Goal: Task Accomplishment & Management: Use online tool/utility

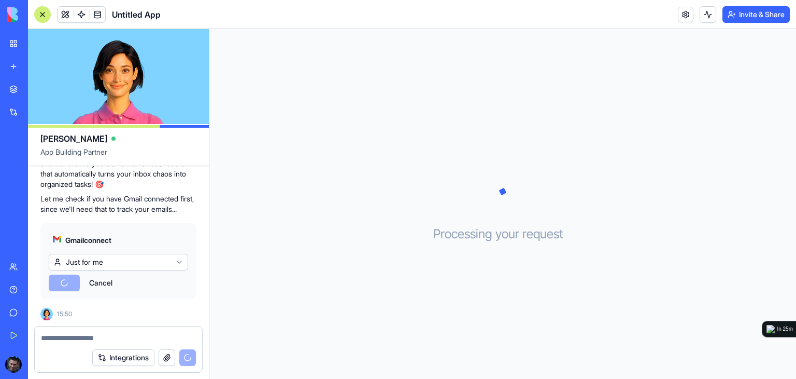
scroll to position [236, 0]
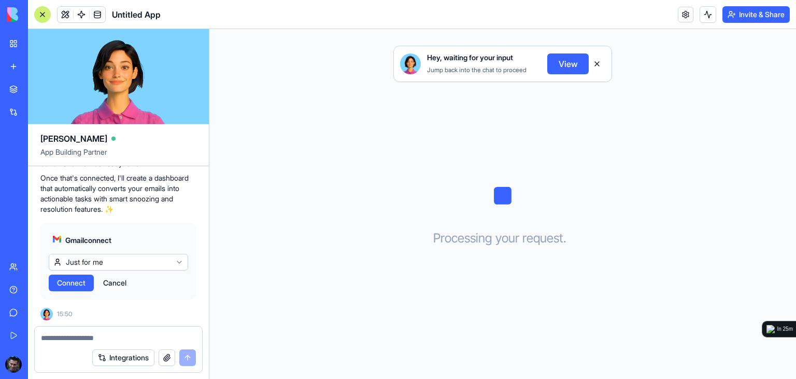
click at [76, 279] on span "Connect" at bounding box center [71, 282] width 29 height 10
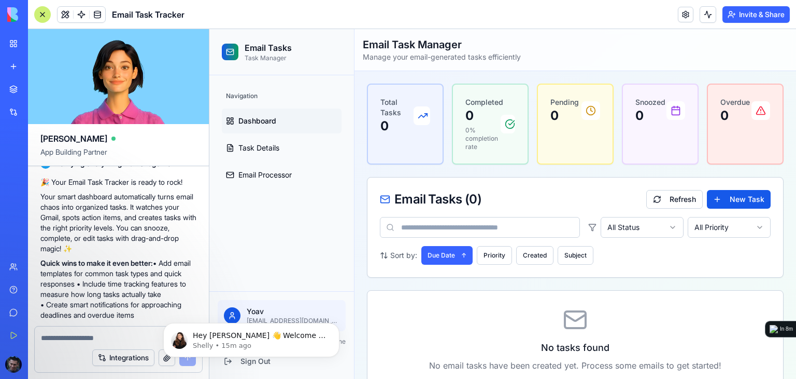
scroll to position [732, 0]
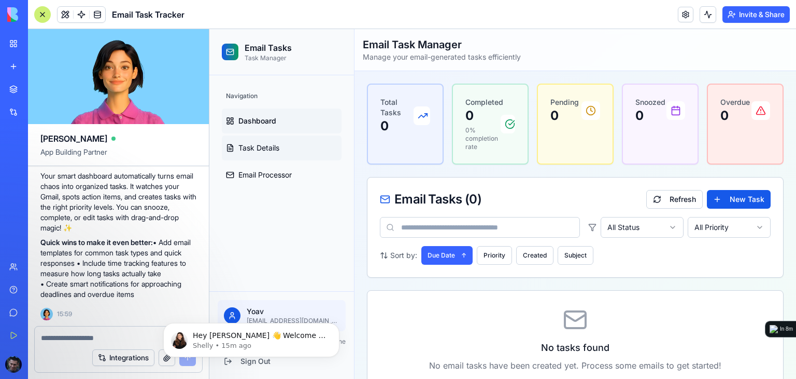
click at [260, 150] on span "Task Details" at bounding box center [259, 148] width 41 height 10
click at [244, 176] on span "Email Processor" at bounding box center [265, 175] width 53 height 10
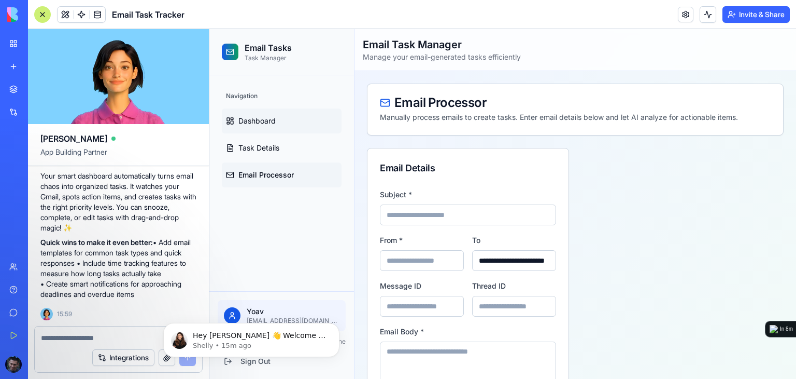
click at [253, 123] on span "Dashboard" at bounding box center [257, 121] width 37 height 10
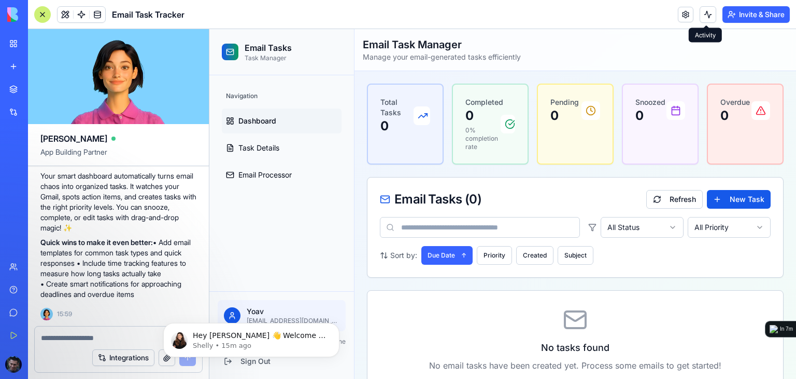
click at [707, 17] on button at bounding box center [708, 14] width 17 height 17
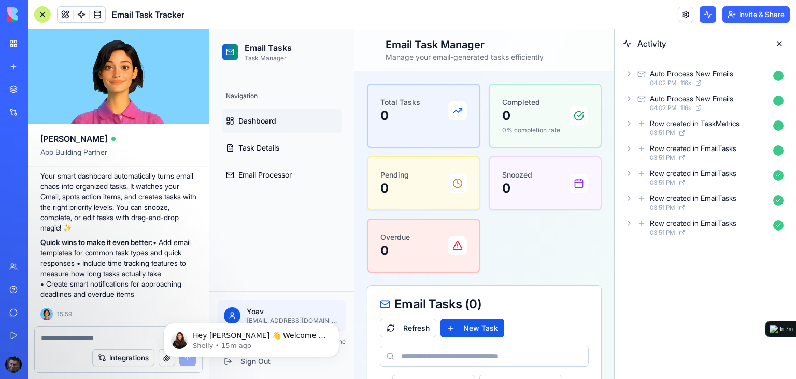
click at [682, 18] on link at bounding box center [686, 15] width 16 height 16
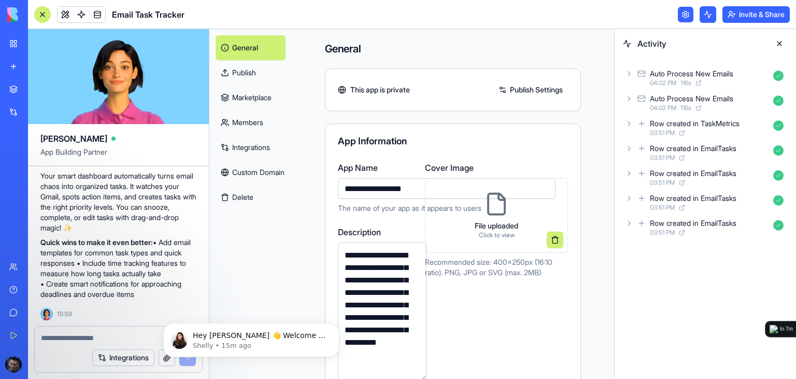
click at [238, 73] on link "Publish" at bounding box center [251, 72] width 70 height 25
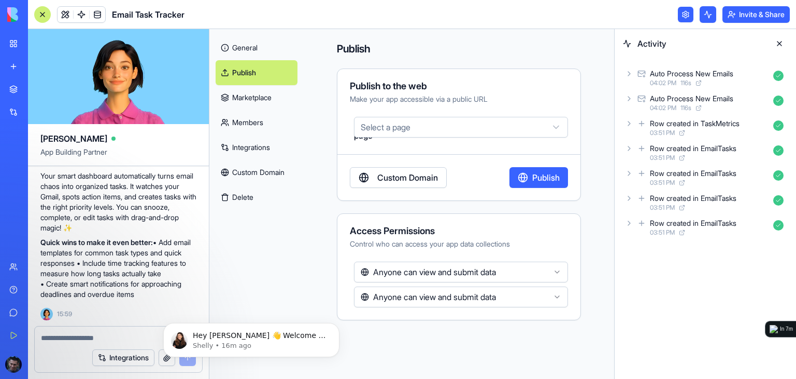
click at [400, 124] on html "BETA My Workspace New app Marketplace Integrations Recent Untitled App AI Logo …" at bounding box center [398, 189] width 796 height 379
click at [390, 125] on html "BETA My Workspace New app Marketplace Integrations Recent Untitled App AI Logo …" at bounding box center [398, 189] width 796 height 379
click at [236, 98] on link "Marketplace" at bounding box center [257, 97] width 82 height 25
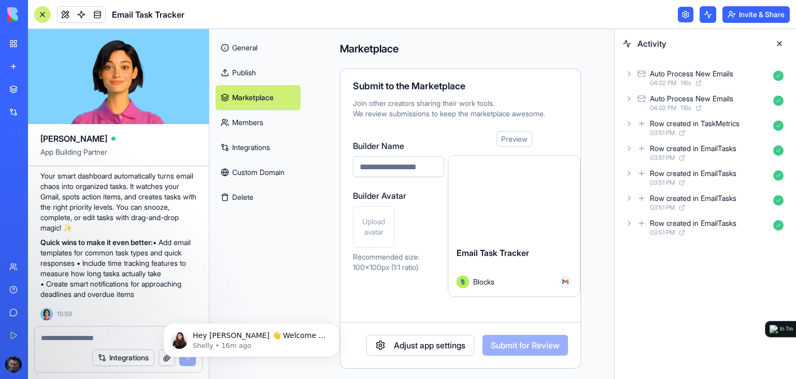
click at [250, 129] on link "Members" at bounding box center [258, 122] width 85 height 25
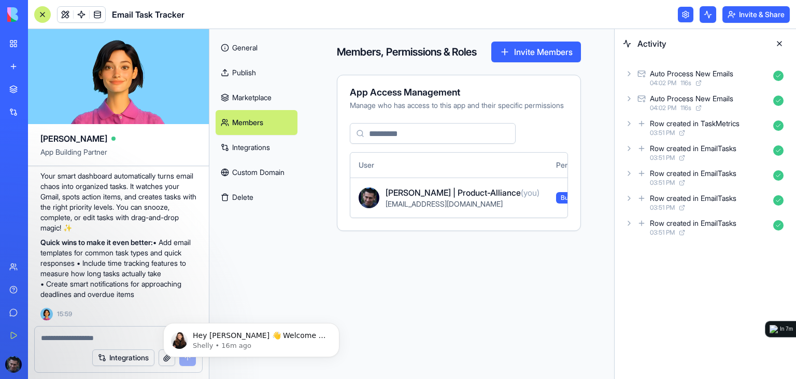
click at [249, 150] on link "Integrations" at bounding box center [257, 147] width 82 height 25
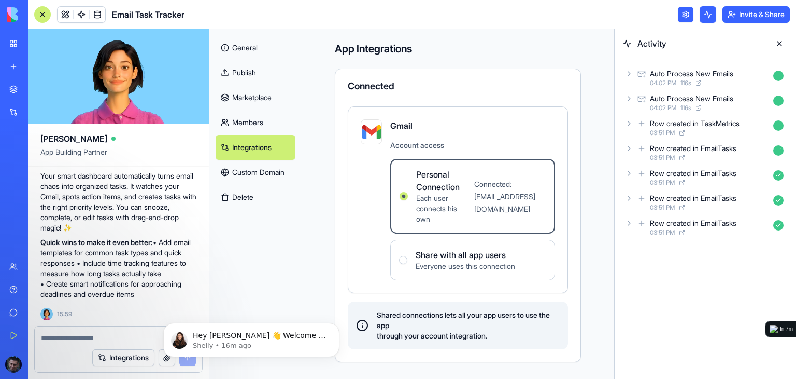
click at [241, 173] on link "Custom Domain" at bounding box center [256, 172] width 80 height 25
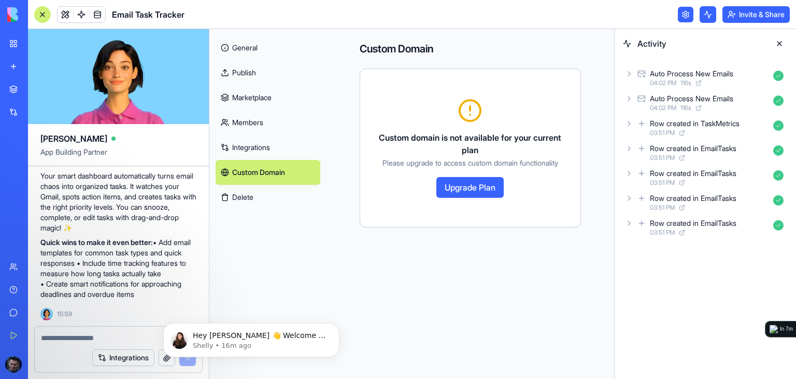
click at [552, 15] on header "Email Task Tracker Invite & Share" at bounding box center [412, 14] width 768 height 29
click at [115, 288] on p "Quick wins to make it even better: • Add email templates for common task types …" at bounding box center [118, 268] width 156 height 62
click at [251, 46] on link "General" at bounding box center [268, 47] width 105 height 25
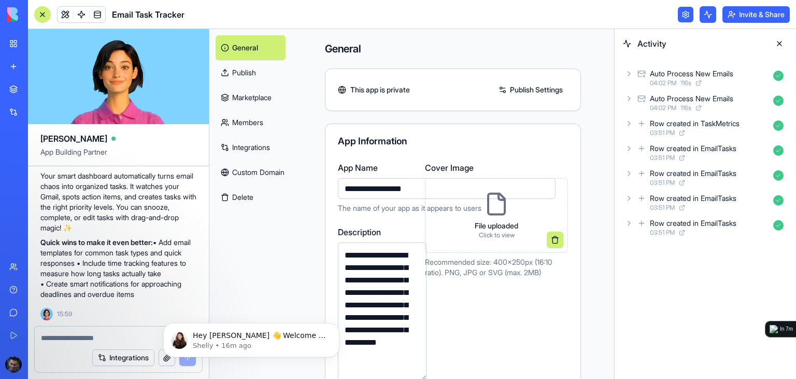
click at [439, 23] on header "Email Task Tracker Invite & Share" at bounding box center [412, 14] width 768 height 29
click at [684, 20] on link at bounding box center [686, 15] width 16 height 16
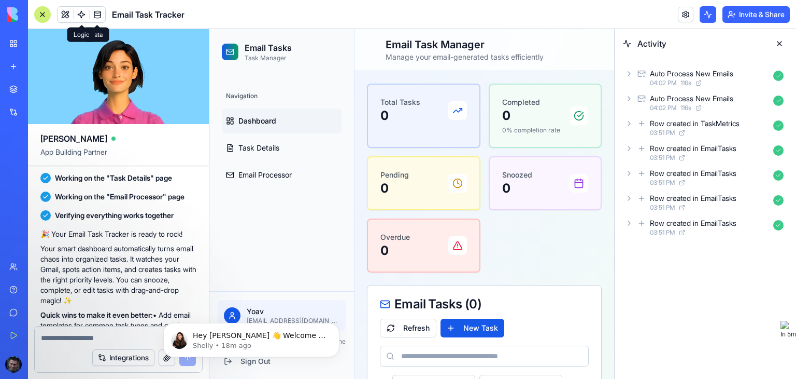
click at [81, 17] on span at bounding box center [81, 14] width 29 height 29
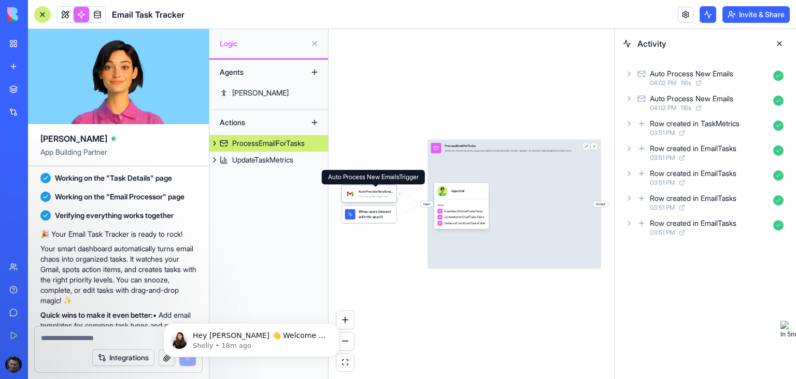
click at [367, 191] on div "Auto Process New EmailsTrigger" at bounding box center [376, 191] width 34 height 4
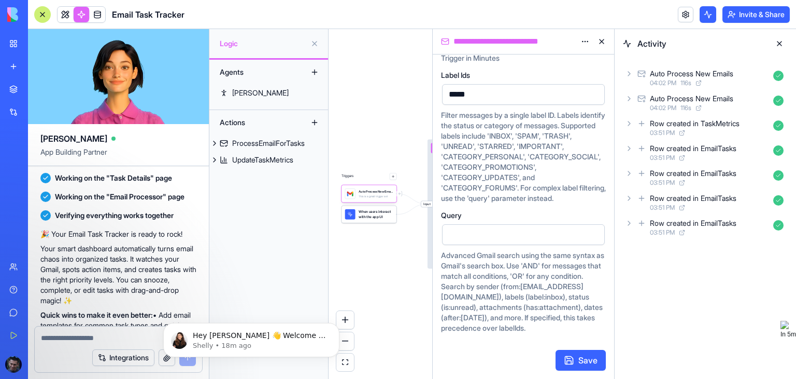
scroll to position [148, 0]
click at [279, 203] on div "Agents [PERSON_NAME] Actions ProcessEmailForTasks UpdateTaskMetrics" at bounding box center [268, 219] width 119 height 319
click at [601, 42] on button at bounding box center [602, 41] width 17 height 17
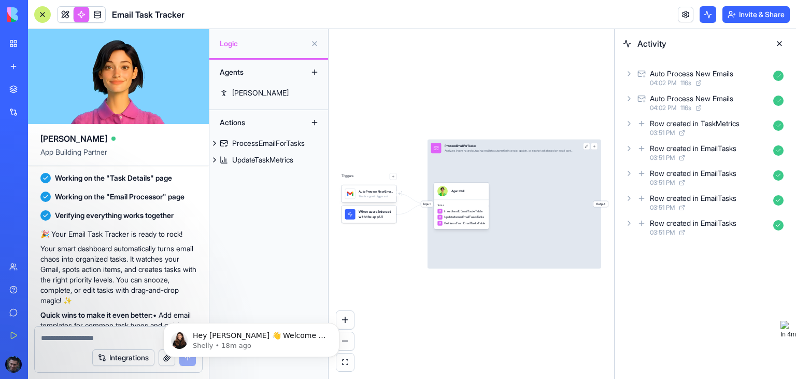
click at [314, 71] on button at bounding box center [314, 72] width 17 height 17
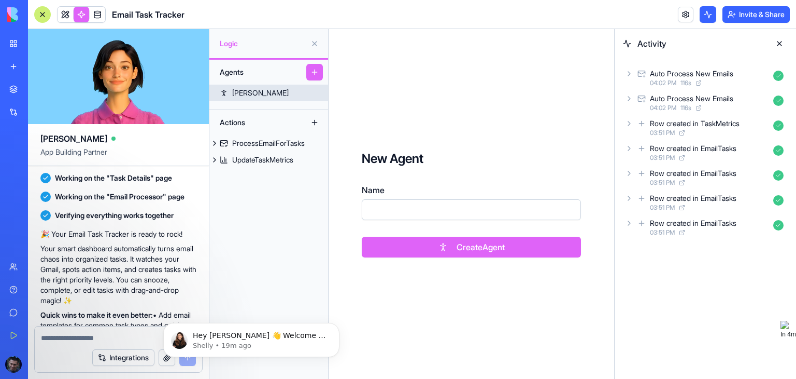
click at [253, 91] on div "[PERSON_NAME]" at bounding box center [260, 93] width 57 height 10
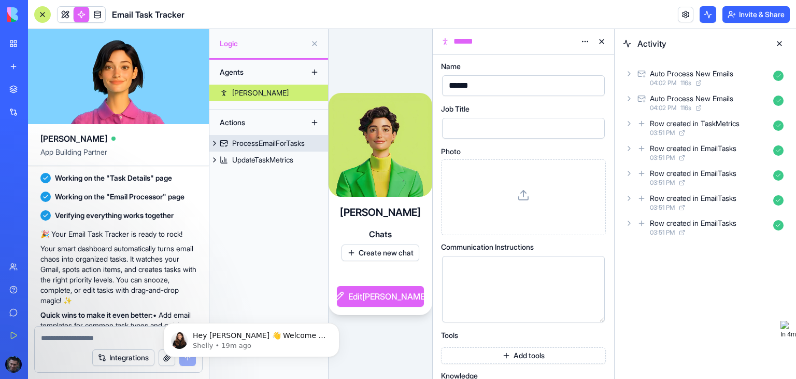
click at [269, 141] on div "ProcessEmailForTasks" at bounding box center [268, 143] width 73 height 10
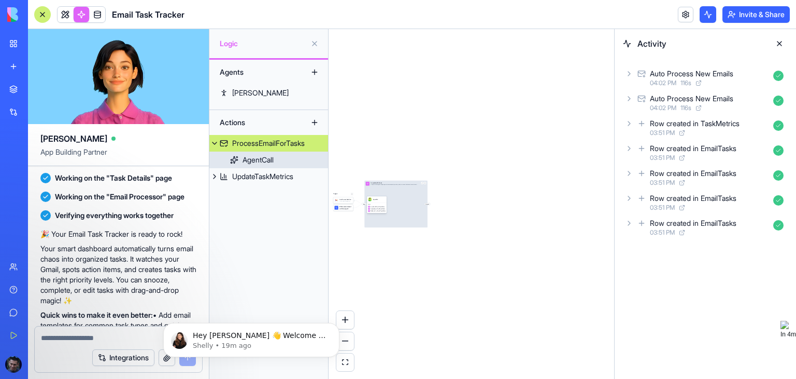
click at [263, 161] on div "AgentCall" at bounding box center [258, 160] width 31 height 10
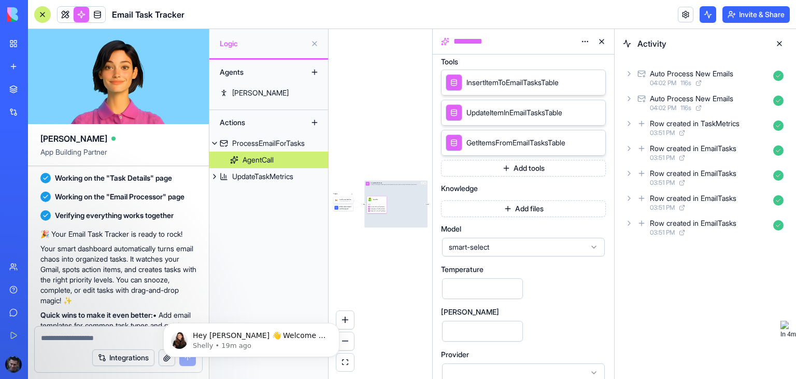
scroll to position [235, 0]
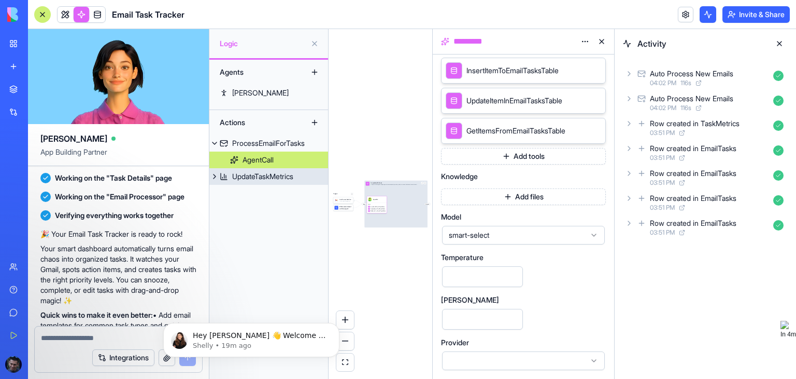
click at [235, 175] on div "UpdateTaskMetrics" at bounding box center [262, 176] width 61 height 10
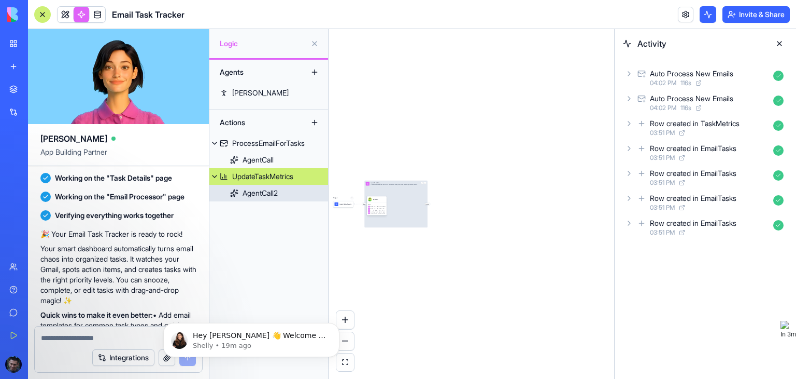
click at [253, 189] on div "AgentCall2" at bounding box center [260, 193] width 35 height 10
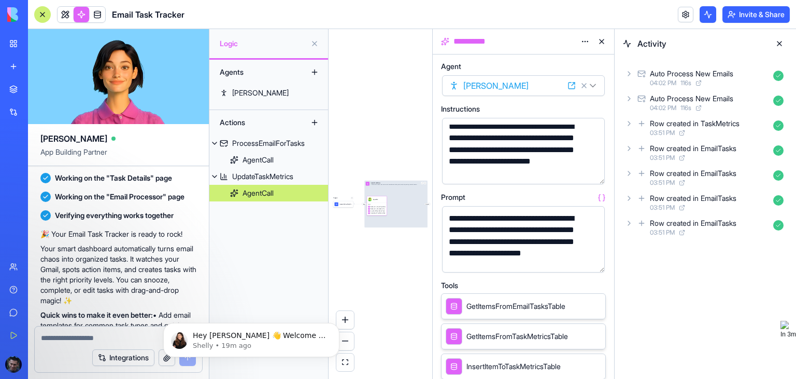
scroll to position [5, 0]
click at [317, 44] on button at bounding box center [314, 43] width 17 height 17
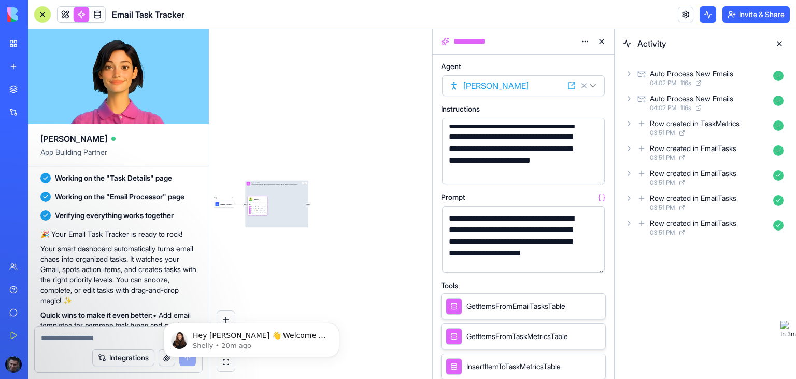
click at [116, 263] on p "Your smart dashboard automatically turns email chaos into organized tasks. It w…" at bounding box center [118, 274] width 156 height 62
click at [64, 16] on link at bounding box center [66, 15] width 16 height 16
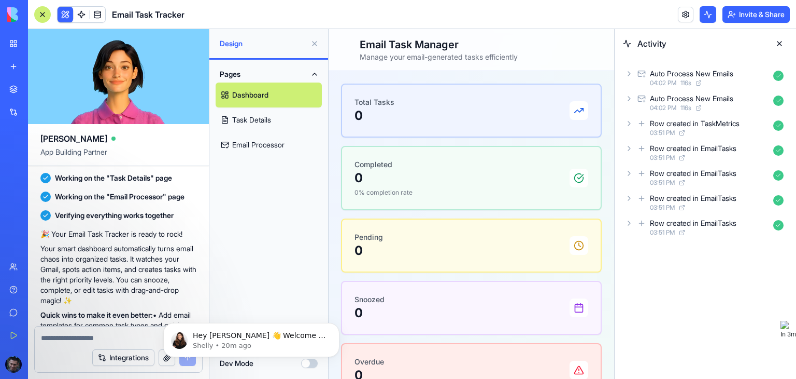
click at [263, 120] on link "Task Details" at bounding box center [269, 119] width 106 height 25
click at [253, 150] on link "Email Processor" at bounding box center [269, 144] width 106 height 25
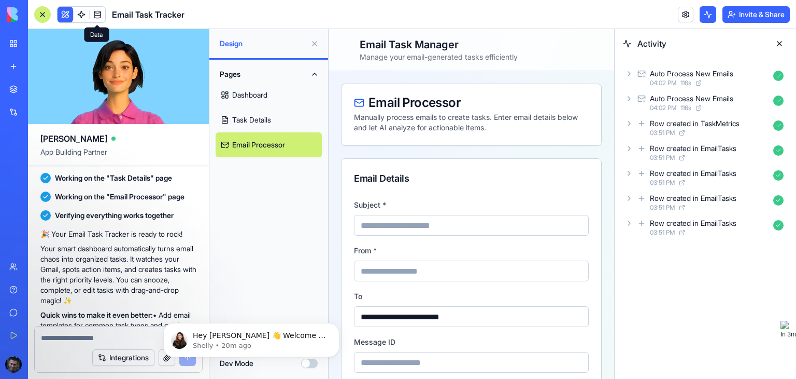
click at [95, 17] on span at bounding box center [97, 14] width 29 height 29
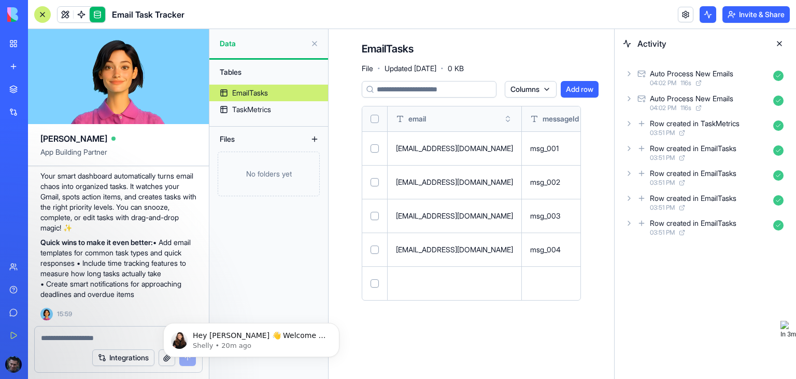
scroll to position [680, 0]
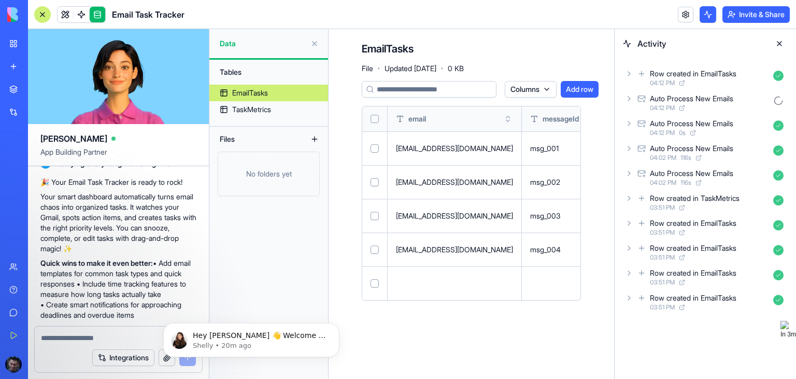
click at [100, 338] on textarea at bounding box center [118, 337] width 155 height 10
click at [337, 327] on icon "Dismiss notification" at bounding box center [337, 326] width 6 height 6
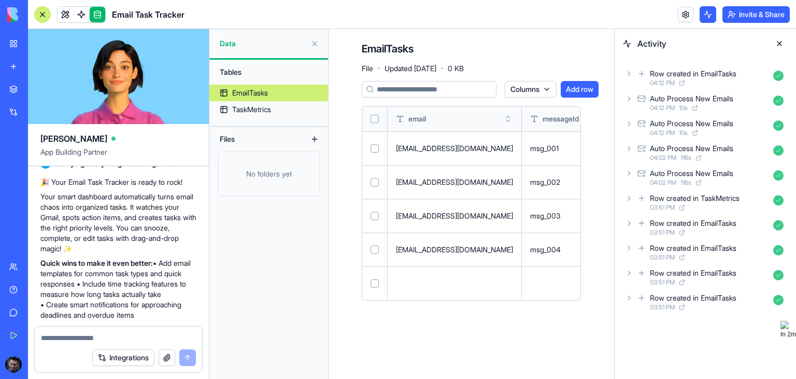
click at [318, 41] on button at bounding box center [314, 43] width 17 height 17
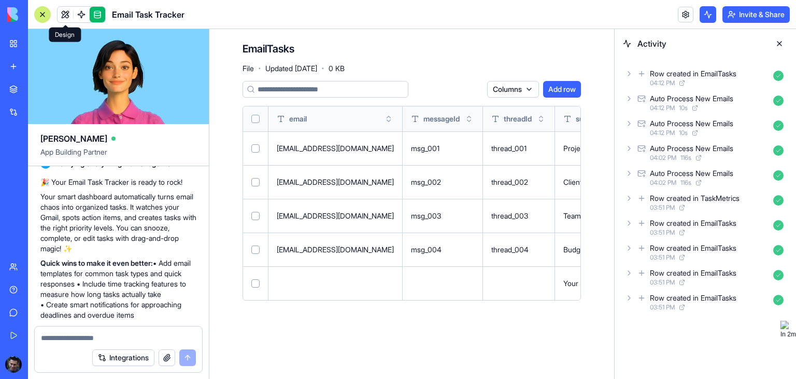
click at [64, 15] on link at bounding box center [66, 15] width 16 height 16
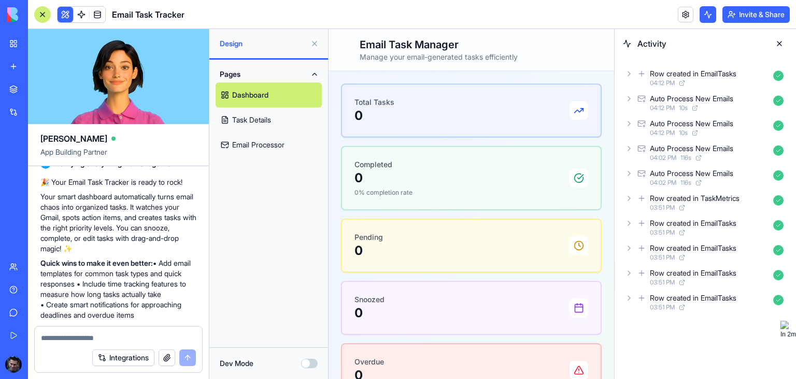
click at [46, 16] on div at bounding box center [42, 14] width 17 height 17
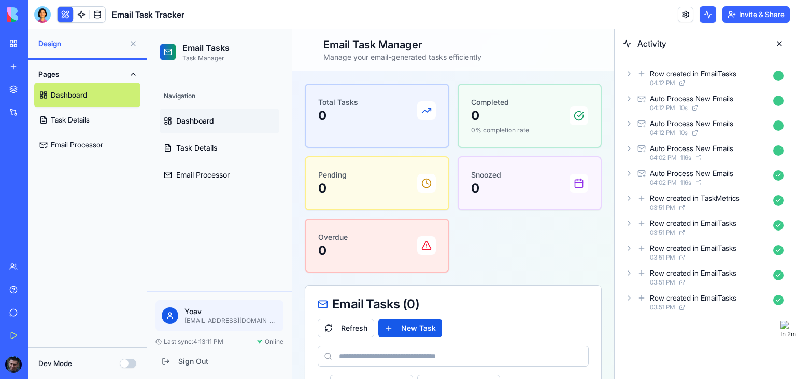
click at [81, 122] on link "Task Details" at bounding box center [87, 119] width 106 height 25
click at [71, 137] on link "Email Processor" at bounding box center [87, 144] width 106 height 25
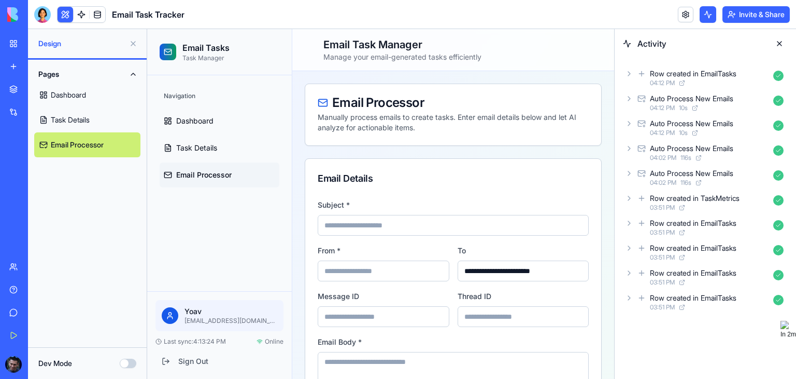
click at [72, 120] on link "Task Details" at bounding box center [87, 119] width 106 height 25
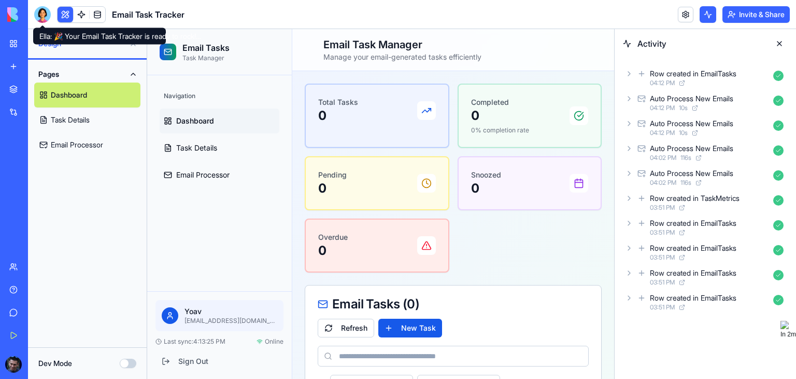
click at [41, 18] on div at bounding box center [42, 14] width 17 height 17
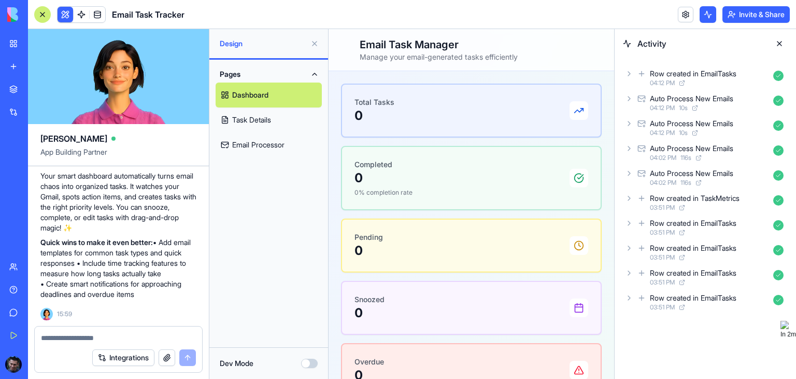
click at [71, 334] on textarea at bounding box center [118, 337] width 155 height 10
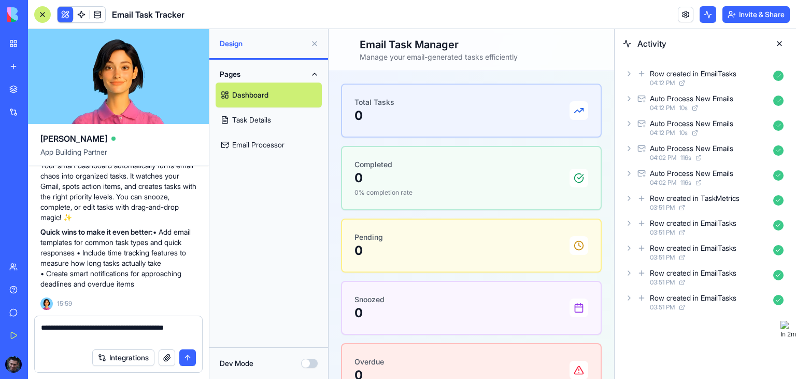
type textarea "**********"
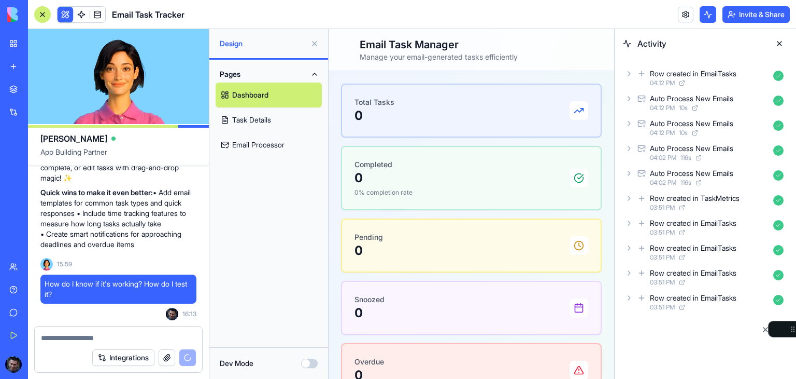
click at [762, 331] on icon "button" at bounding box center [766, 329] width 8 height 8
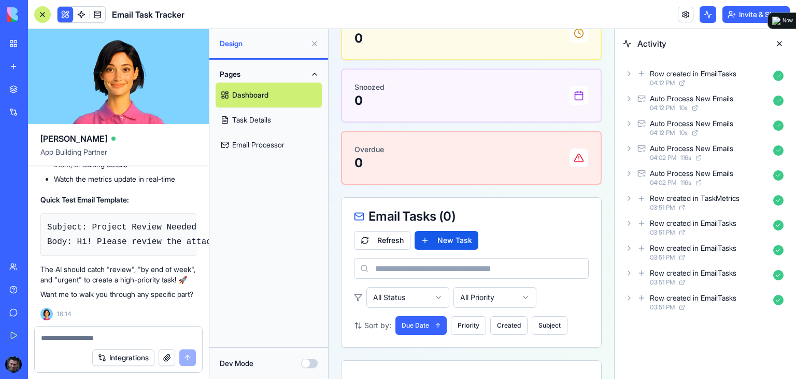
scroll to position [0, 0]
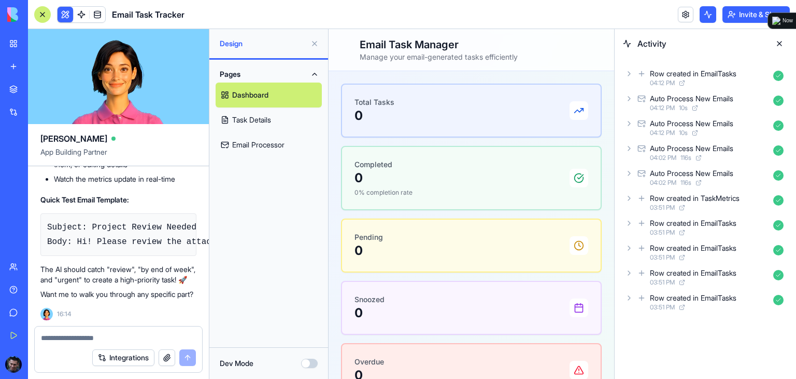
click at [306, 364] on button "Dev Mode" at bounding box center [309, 362] width 17 height 9
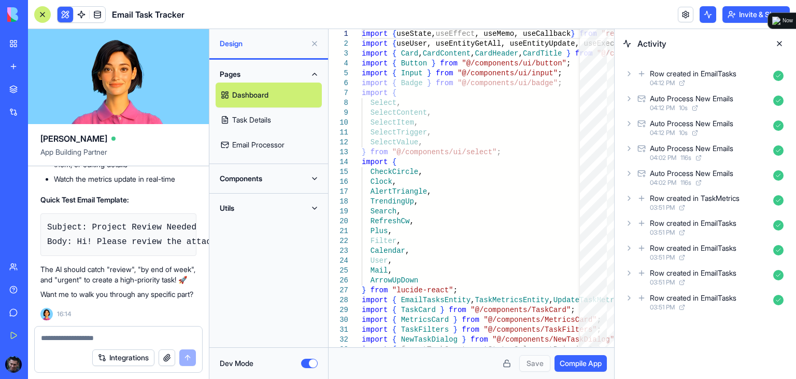
click at [311, 364] on button "Dev Mode" at bounding box center [309, 362] width 17 height 9
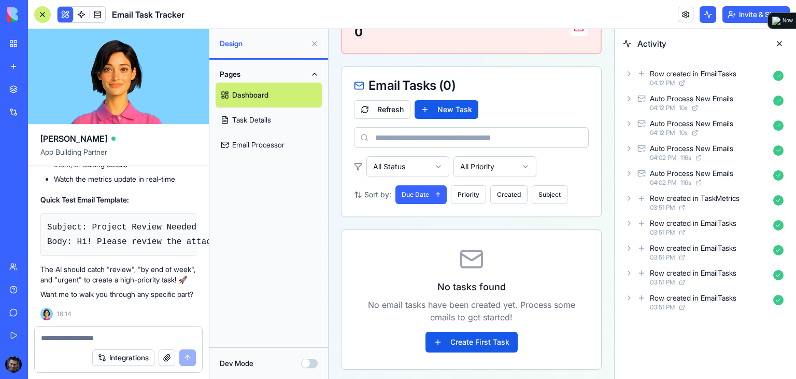
scroll to position [291, 0]
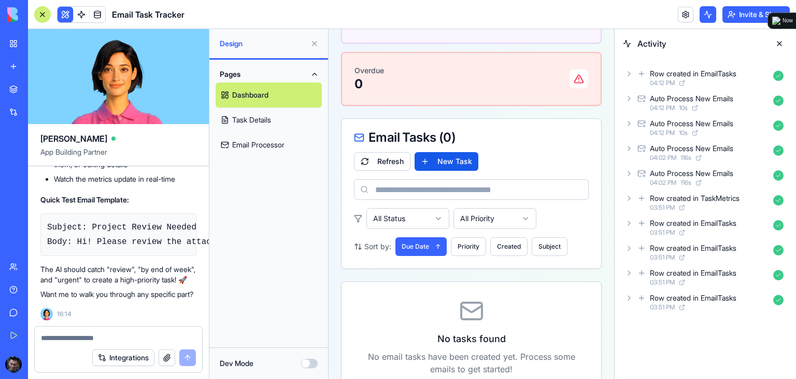
click at [397, 160] on button "Refresh" at bounding box center [382, 161] width 57 height 19
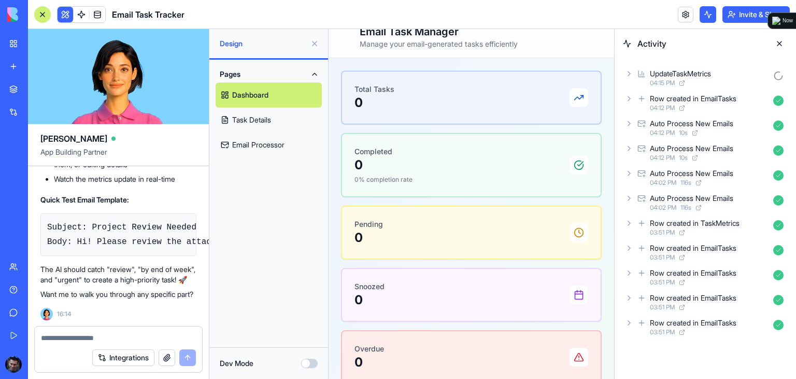
scroll to position [0, 0]
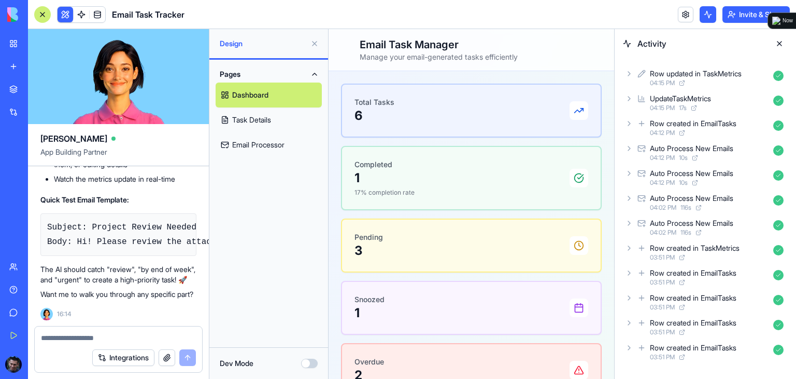
click at [418, 243] on div "Pending 3" at bounding box center [472, 245] width 234 height 27
click at [273, 118] on link "Task Details" at bounding box center [269, 119] width 106 height 25
click at [413, 229] on div "Pending 3" at bounding box center [471, 245] width 259 height 52
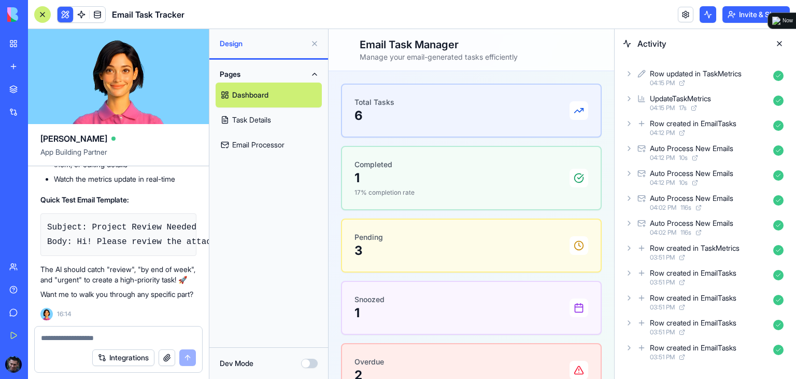
click at [387, 244] on div "Pending 3" at bounding box center [472, 245] width 234 height 27
click at [388, 118] on p "6" at bounding box center [375, 115] width 40 height 17
click at [381, 104] on p "Total Tasks" at bounding box center [375, 102] width 40 height 10
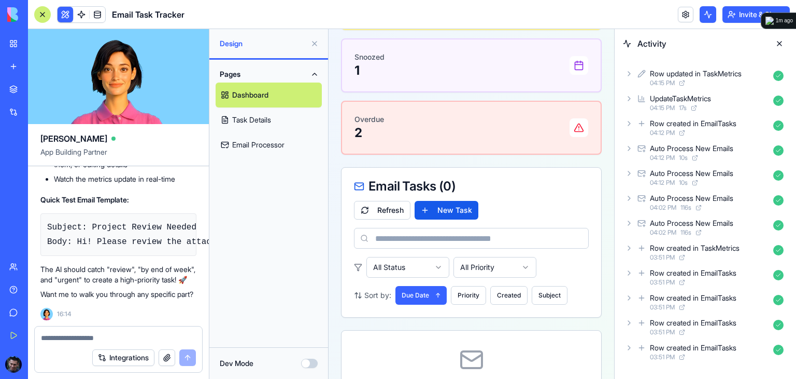
scroll to position [32, 0]
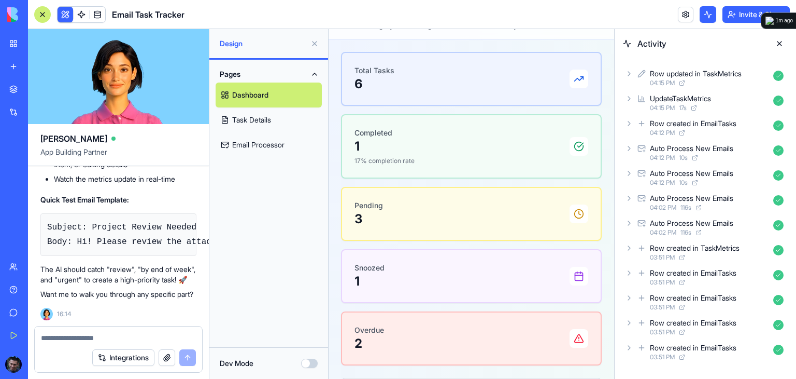
click at [577, 216] on div at bounding box center [579, 213] width 19 height 19
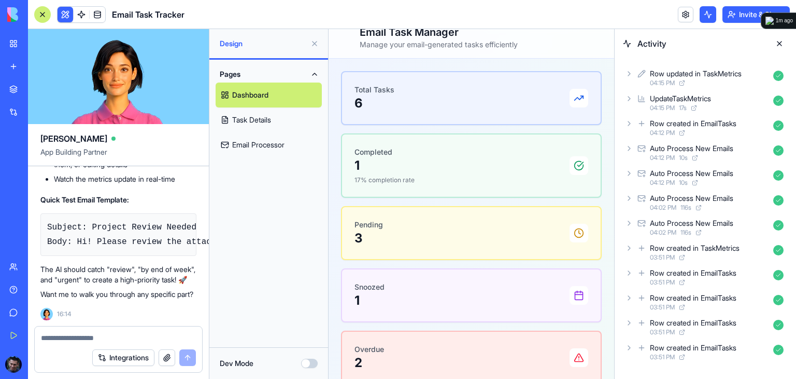
scroll to position [0, 0]
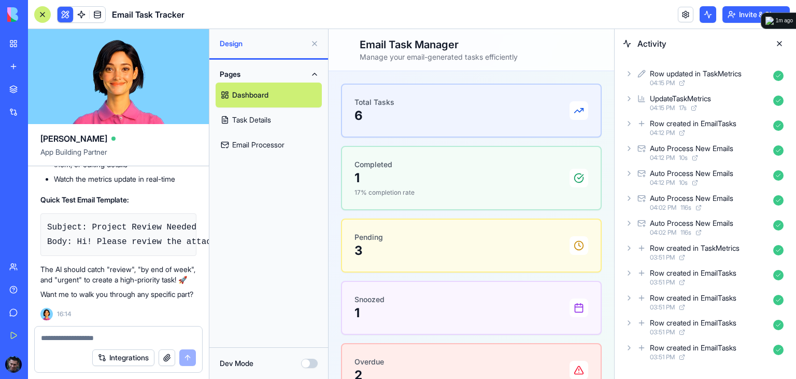
click at [472, 126] on div "Total Tasks 6" at bounding box center [471, 111] width 259 height 52
click at [472, 125] on div "Total Tasks 6" at bounding box center [471, 111] width 259 height 52
click at [87, 337] on textarea at bounding box center [119, 337] width 156 height 10
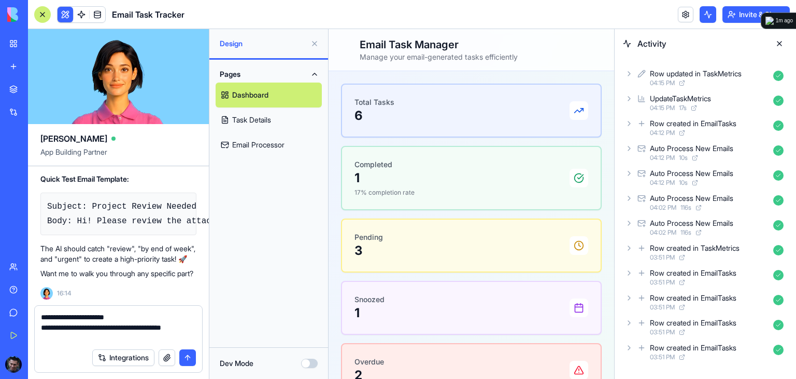
click at [256, 119] on link "Task Details" at bounding box center [269, 119] width 106 height 25
click at [264, 120] on link "Task Details" at bounding box center [269, 119] width 106 height 25
click at [221, 123] on link "Task Details" at bounding box center [269, 119] width 106 height 25
click at [230, 123] on link "Task Details" at bounding box center [269, 119] width 106 height 25
click at [459, 119] on div "Total Tasks 6" at bounding box center [472, 110] width 234 height 27
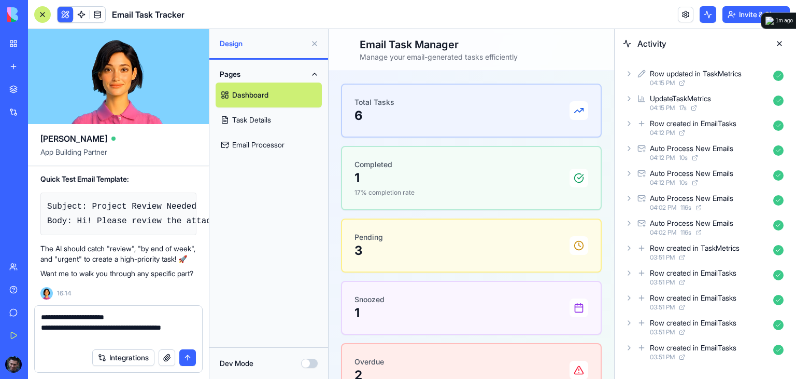
click at [414, 180] on div "Completed 1 17% completion rate" at bounding box center [472, 177] width 234 height 37
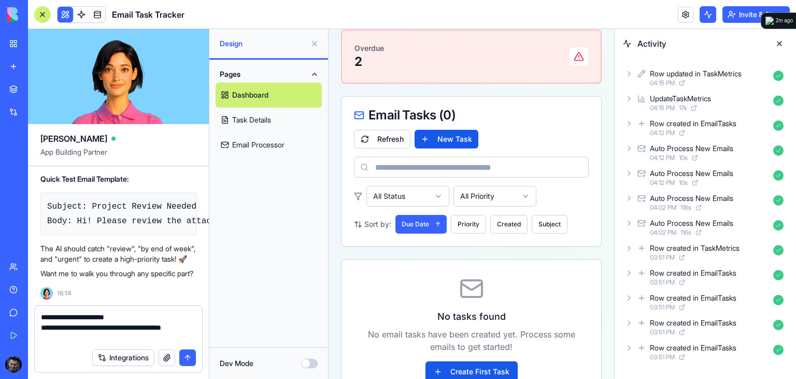
scroll to position [343, 0]
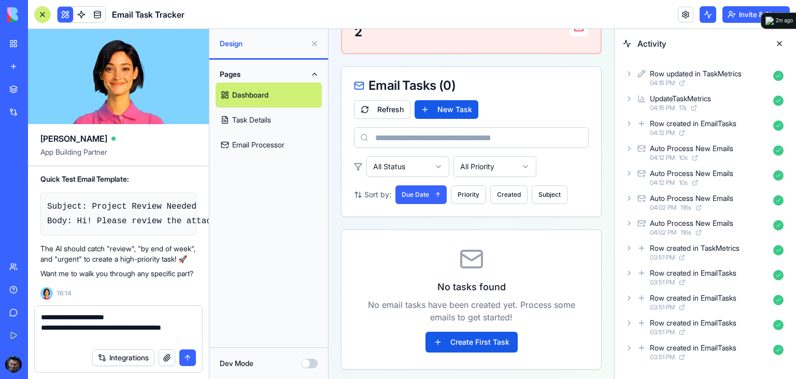
click at [151, 339] on textarea "**********" at bounding box center [119, 327] width 156 height 31
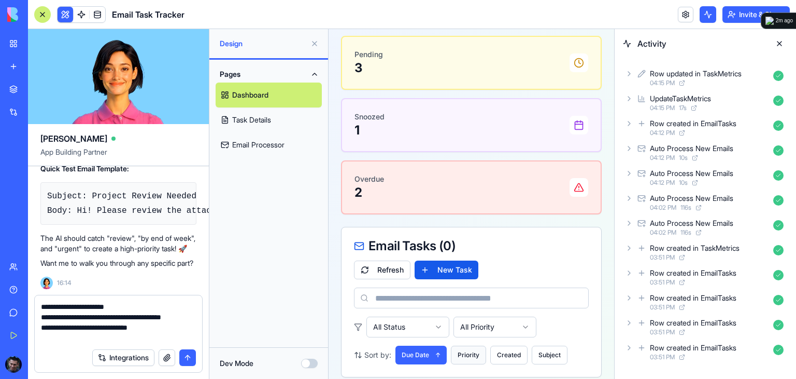
scroll to position [0, 0]
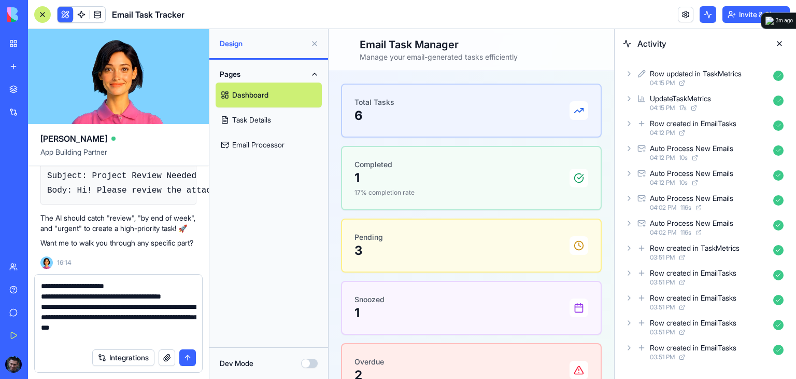
type textarea "**********"
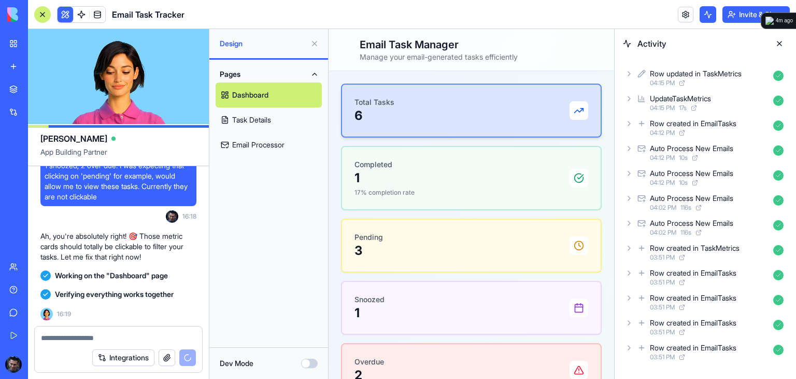
scroll to position [1786, 0]
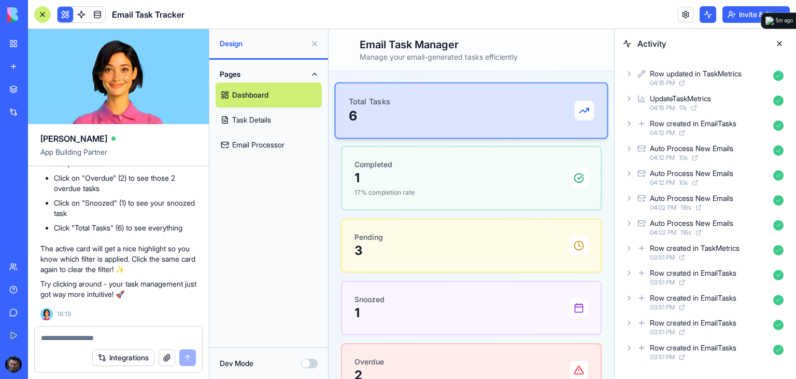
click at [470, 122] on div "Total Tasks 6" at bounding box center [472, 110] width 246 height 29
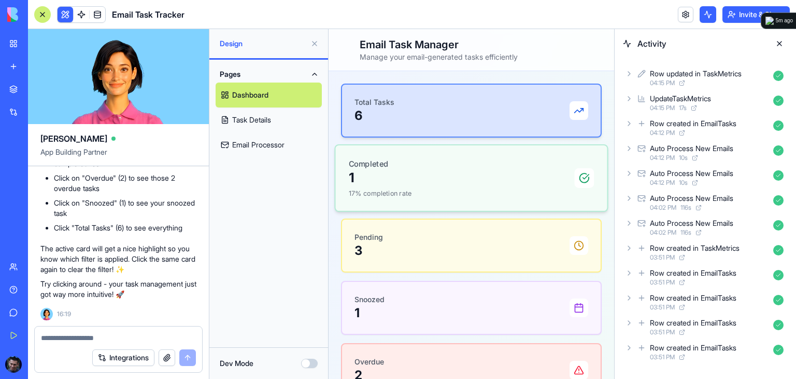
click at [438, 176] on div "Completed 1 17% completion rate" at bounding box center [472, 177] width 246 height 39
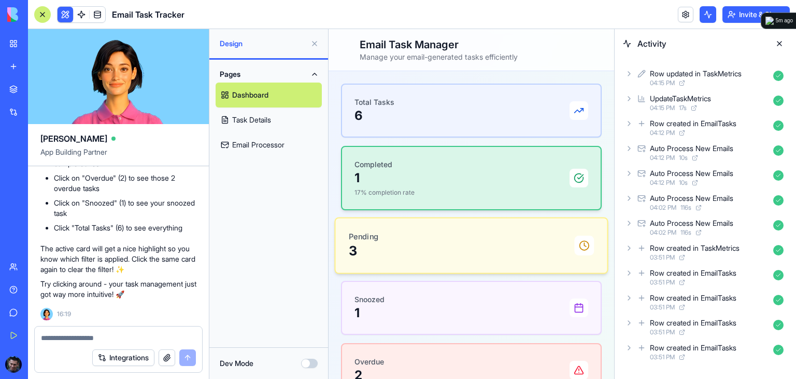
click at [430, 240] on div "Pending 3" at bounding box center [472, 245] width 246 height 29
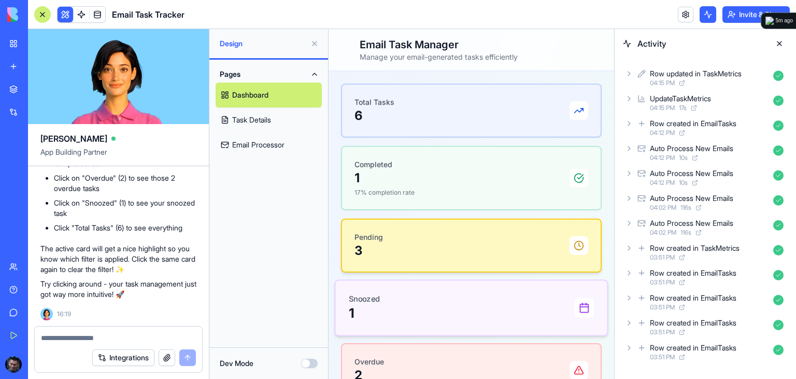
click at [426, 299] on div "Snoozed 1" at bounding box center [472, 307] width 246 height 29
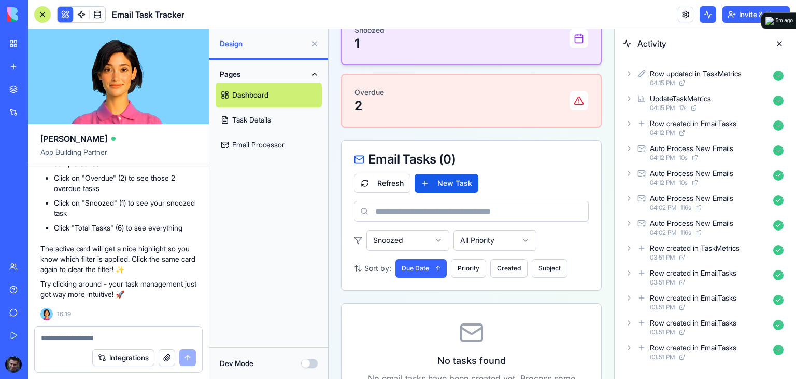
scroll to position [343, 0]
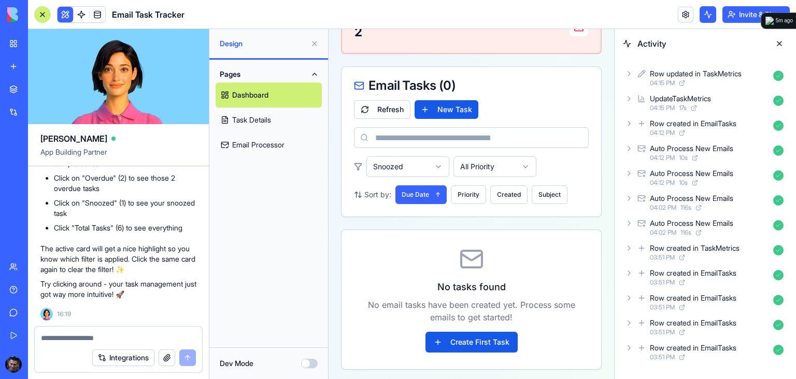
click at [258, 124] on link "Task Details" at bounding box center [269, 119] width 106 height 25
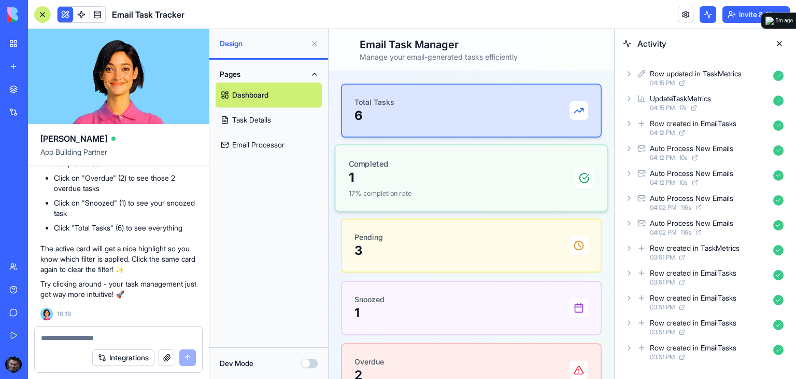
click at [450, 185] on div "Completed 1 17% completion rate" at bounding box center [472, 177] width 246 height 39
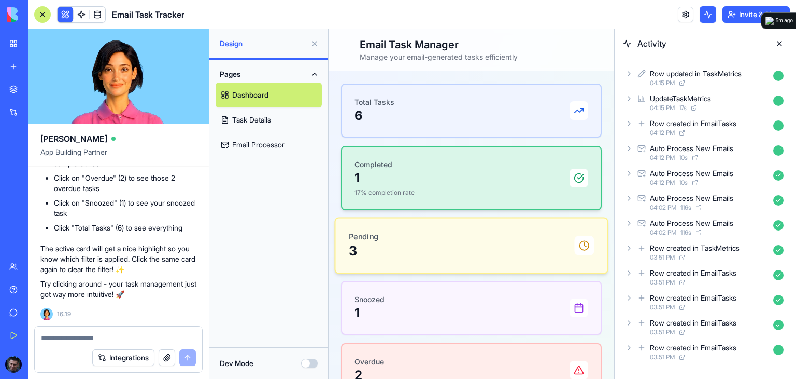
click at [435, 234] on div "Pending 3" at bounding box center [472, 245] width 246 height 29
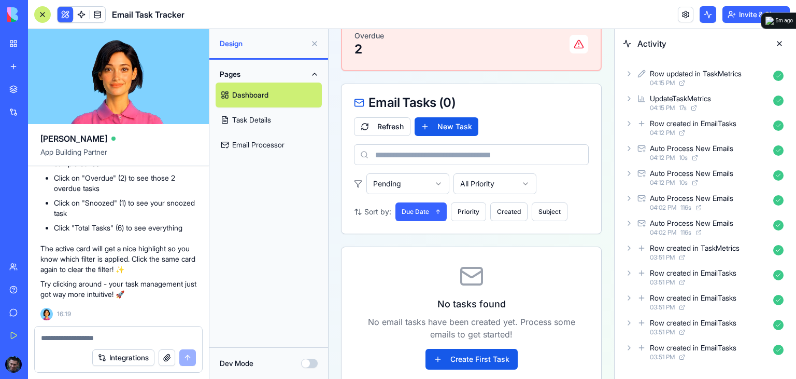
scroll to position [343, 0]
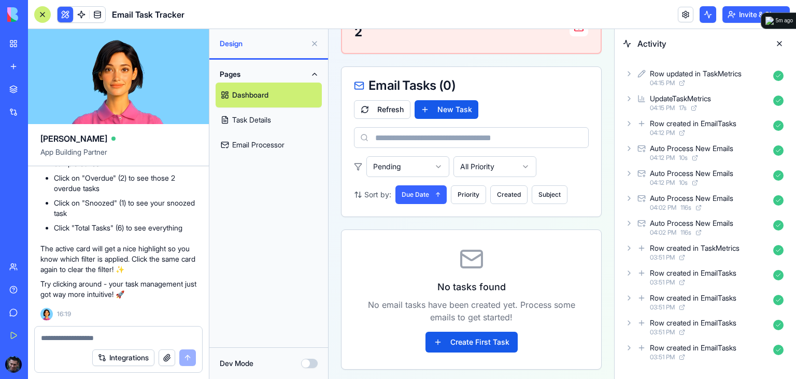
click at [670, 149] on div "Auto Process New Emails" at bounding box center [691, 148] width 83 height 10
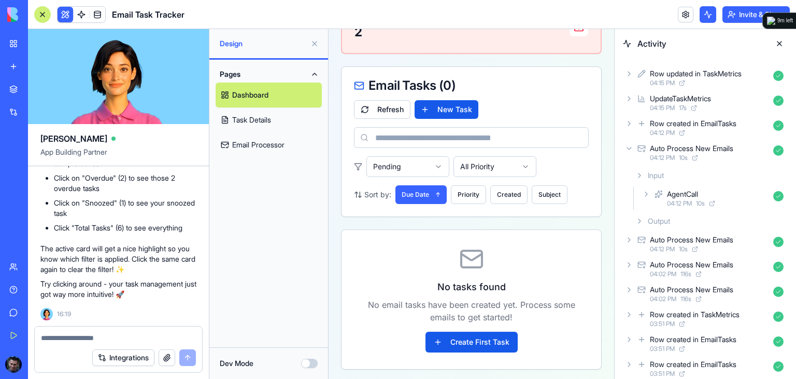
click at [670, 149] on div "Auto Process New Emails" at bounding box center [691, 148] width 83 height 10
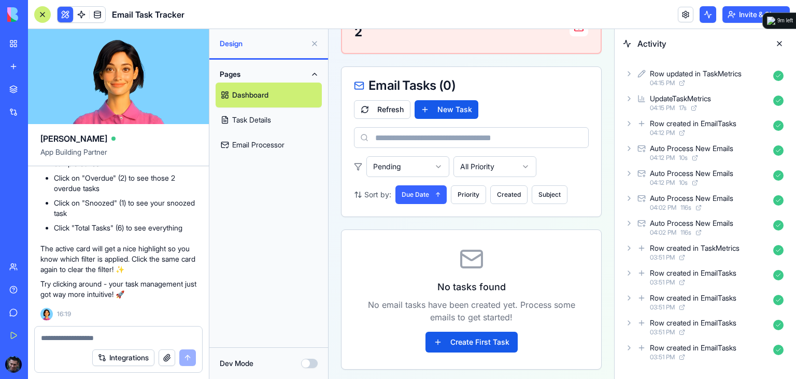
click at [673, 125] on div "Row created in EmailTasks" at bounding box center [693, 123] width 87 height 10
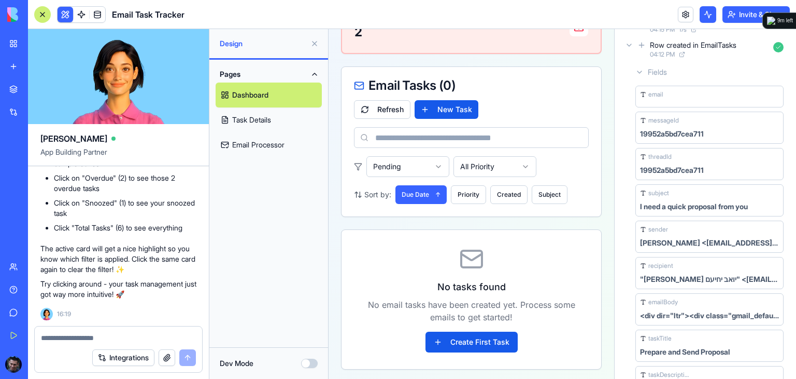
scroll to position [0, 0]
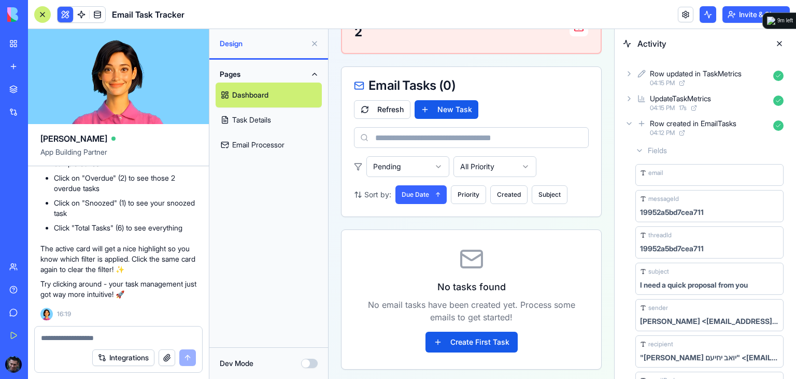
click at [689, 124] on div "Row created in EmailTasks" at bounding box center [693, 123] width 87 height 10
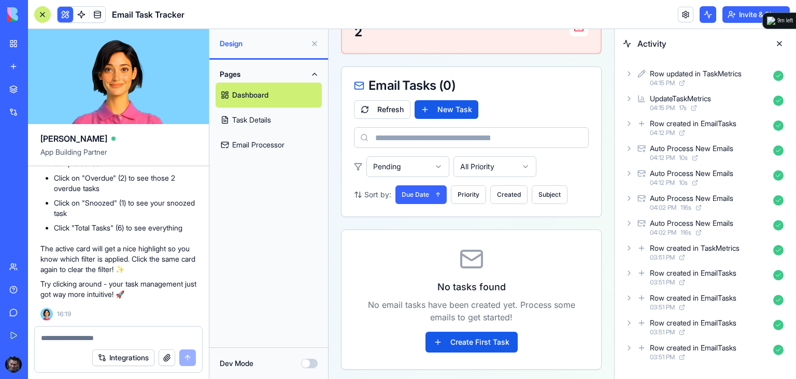
click at [673, 270] on div "Row created in EmailTasks" at bounding box center [693, 273] width 87 height 10
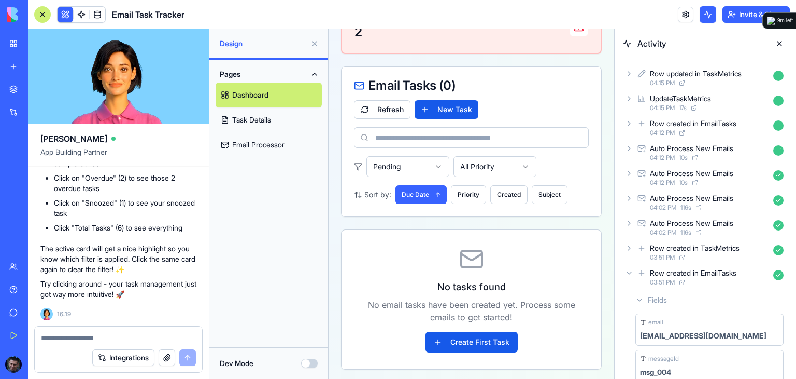
click at [672, 272] on div "Row created in EmailTasks" at bounding box center [693, 273] width 87 height 10
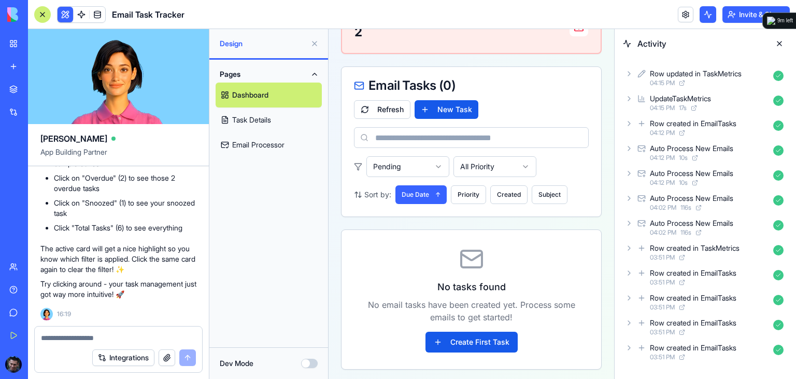
click at [682, 247] on div "Row created in TaskMetrics" at bounding box center [695, 248] width 90 height 10
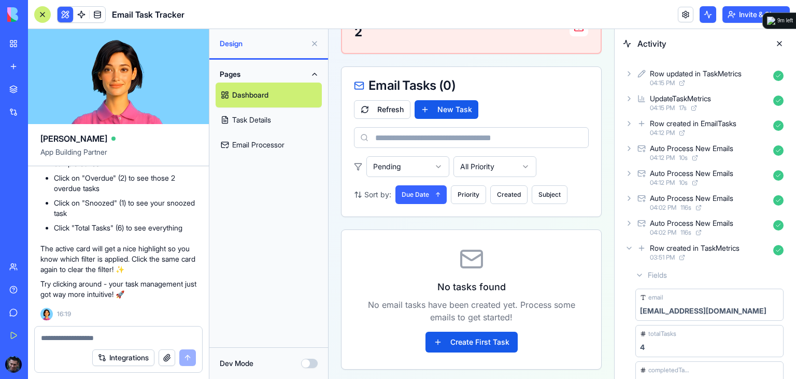
click at [682, 248] on div "Row created in TaskMetrics" at bounding box center [695, 248] width 90 height 10
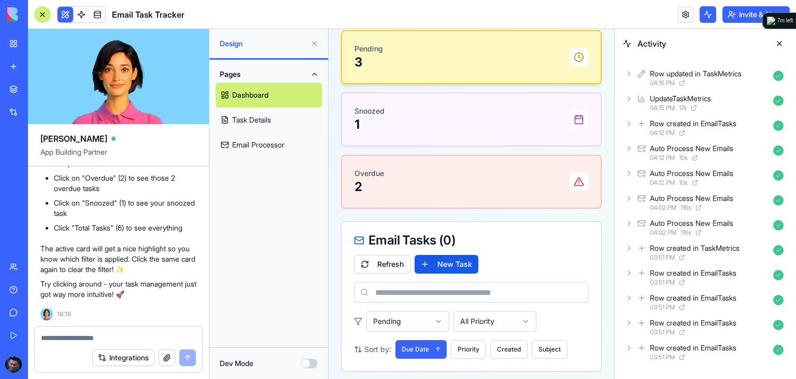
scroll to position [187, 0]
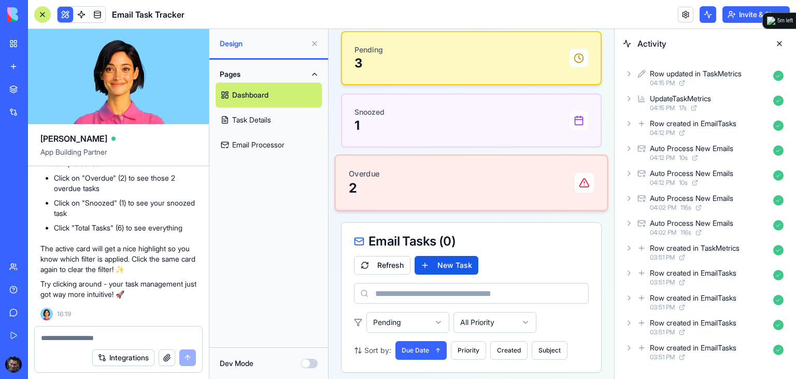
click at [418, 180] on div "Overdue 2" at bounding box center [472, 183] width 246 height 29
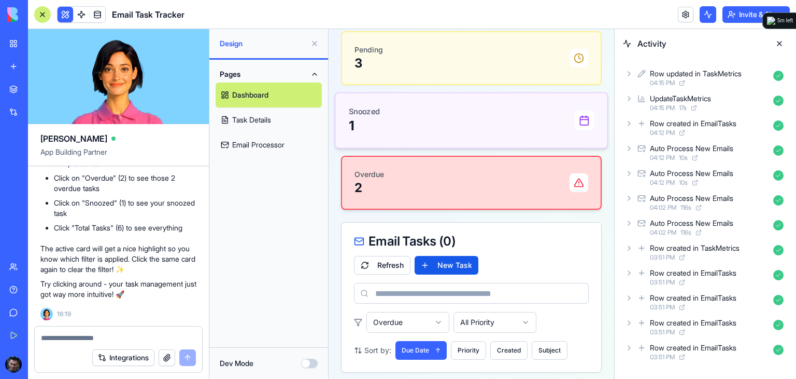
click at [431, 125] on div "Snoozed 1" at bounding box center [472, 120] width 246 height 29
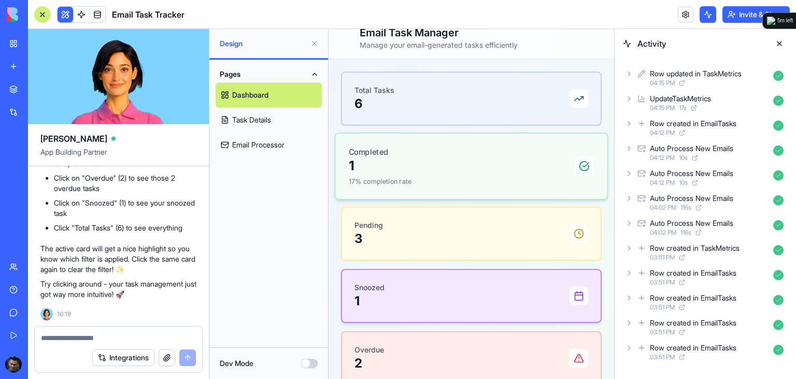
scroll to position [0, 0]
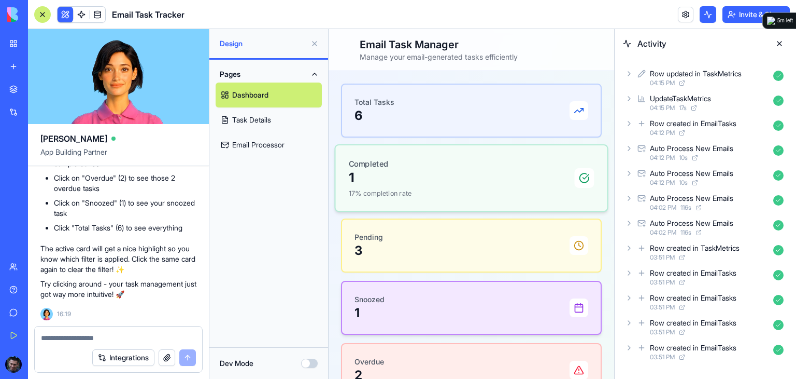
click at [418, 176] on div "Completed 1 17% completion rate" at bounding box center [472, 177] width 246 height 39
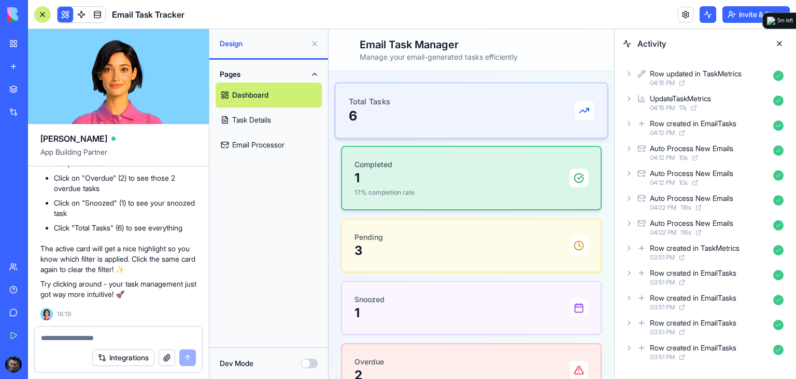
click at [427, 104] on div "Total Tasks 6" at bounding box center [472, 110] width 246 height 29
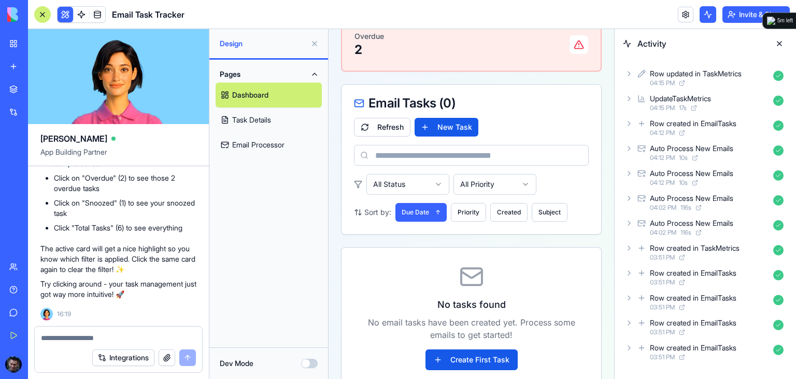
scroll to position [343, 0]
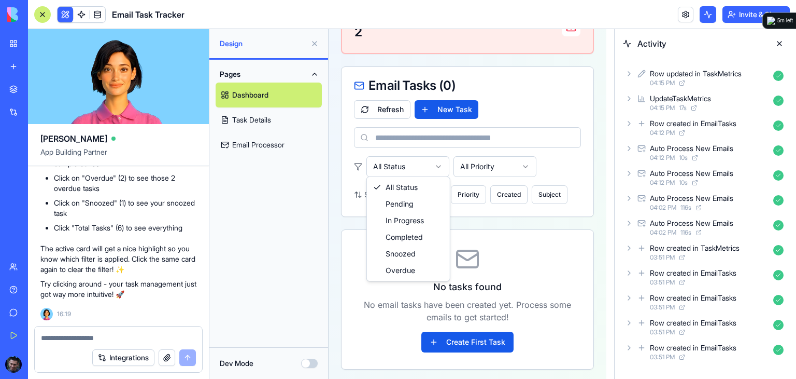
click at [416, 165] on html "Toggle sidebar Email Task Manager Manage your email-generated tasks efficiently…" at bounding box center [472, 33] width 286 height 695
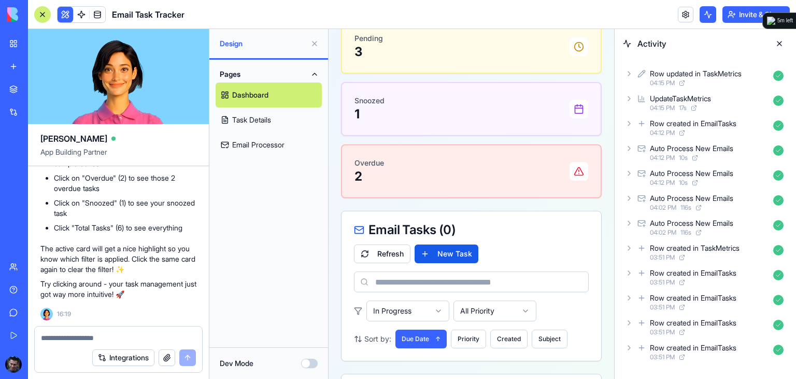
scroll to position [207, 0]
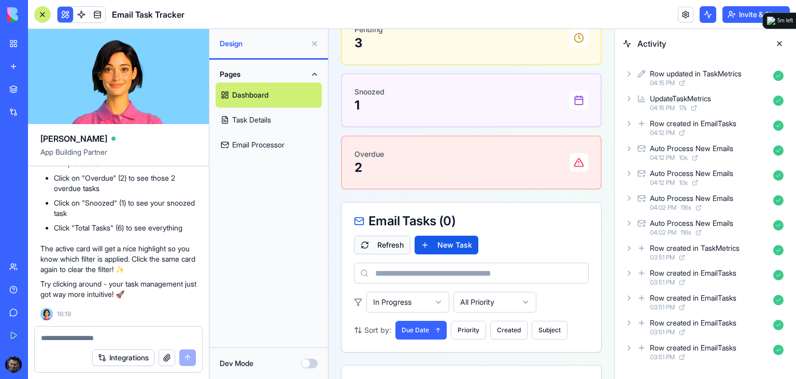
click at [390, 247] on button "Refresh" at bounding box center [382, 244] width 57 height 19
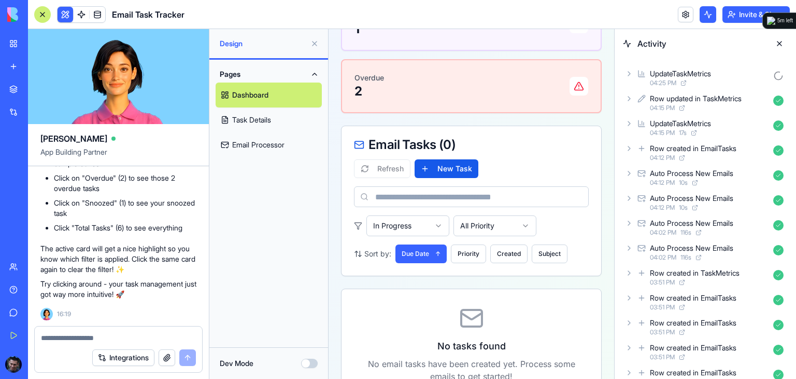
scroll to position [239, 0]
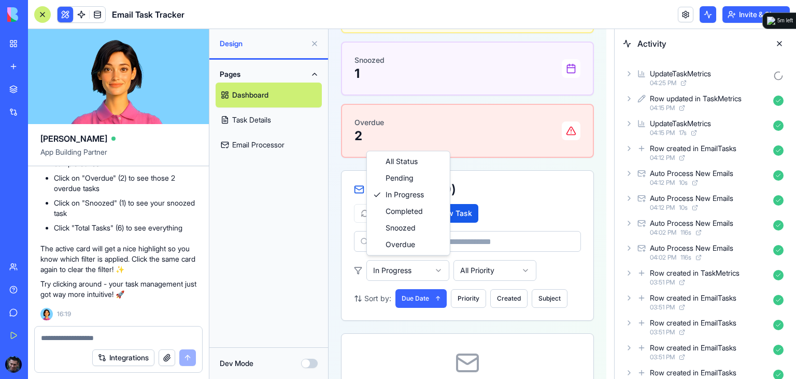
click at [413, 266] on html "Toggle sidebar Email Task Manager Manage your email-generated tasks efficiently…" at bounding box center [472, 137] width 286 height 695
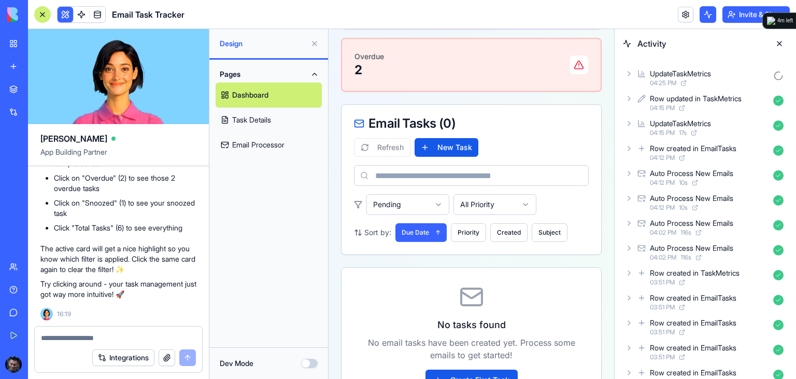
scroll to position [343, 0]
